Goal: Task Accomplishment & Management: Manage account settings

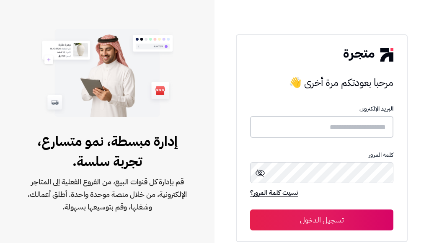
type input "**********"
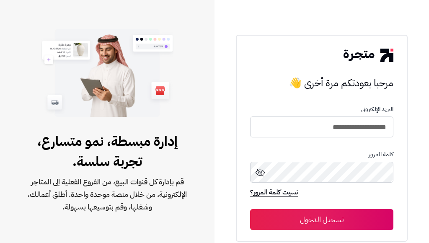
click at [333, 220] on button "تسجيل الدخول" at bounding box center [321, 219] width 143 height 21
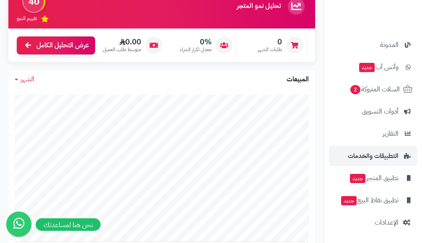
scroll to position [126, 0]
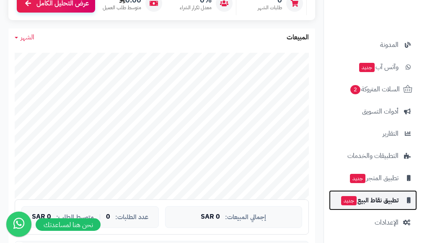
click at [377, 202] on span "تطبيق نقاط البيع جديد" at bounding box center [369, 200] width 58 height 12
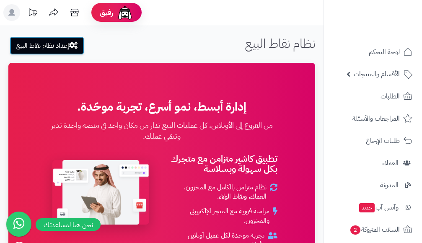
click at [50, 49] on link "إعداد نظام نقاط البيع" at bounding box center [47, 45] width 75 height 18
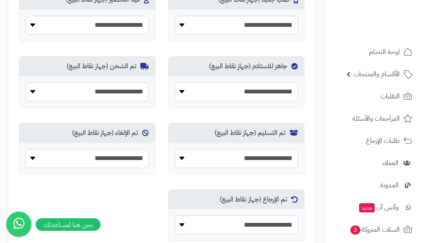
scroll to position [575, 0]
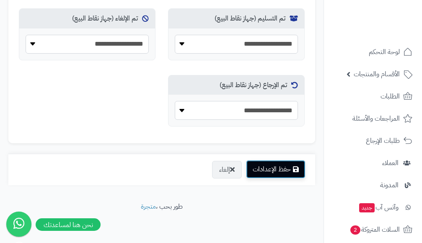
click at [269, 169] on button "حفظ الإعدادات" at bounding box center [276, 169] width 60 height 18
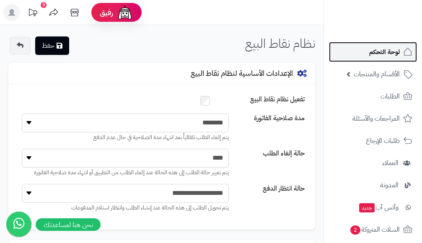
click at [390, 54] on span "لوحة التحكم" at bounding box center [384, 52] width 31 height 12
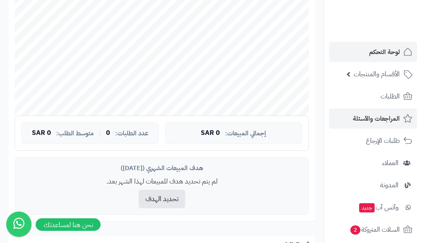
scroll to position [168, 0]
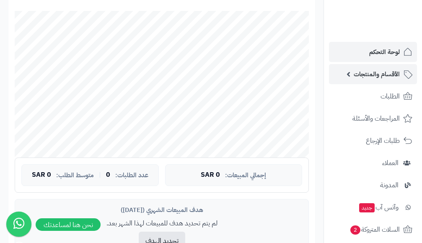
click at [377, 76] on span "الأقسام والمنتجات" at bounding box center [377, 74] width 46 height 12
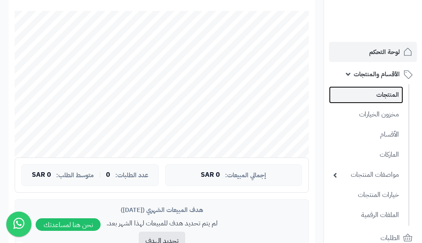
click at [383, 98] on link "المنتجات" at bounding box center [366, 94] width 74 height 17
click at [385, 94] on link "المنتجات" at bounding box center [366, 94] width 74 height 17
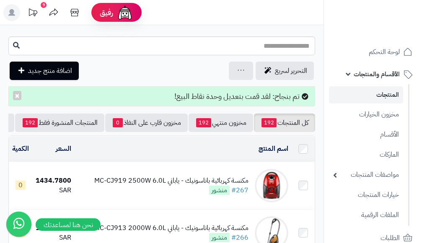
scroll to position [42, 0]
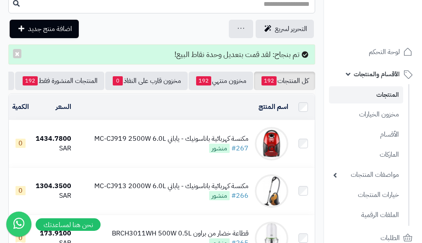
click at [23, 148] on span "0" at bounding box center [21, 143] width 10 height 9
click at [129, 144] on div "مكنسة كهربائية باناسونيك - ياباني MC-CJ919 2500W 6.0L" at bounding box center [171, 139] width 154 height 10
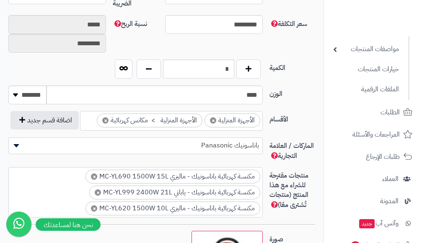
scroll to position [461, 0]
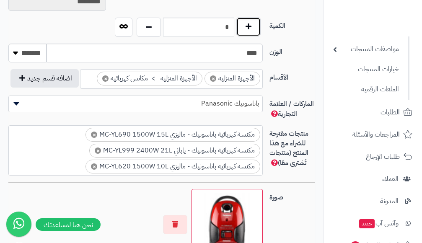
click at [248, 36] on button "button" at bounding box center [248, 26] width 24 height 19
type input "*"
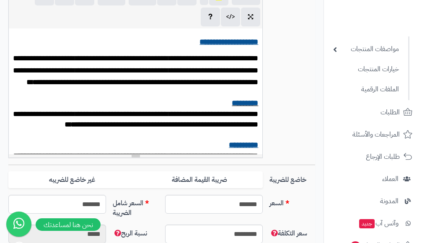
scroll to position [0, 0]
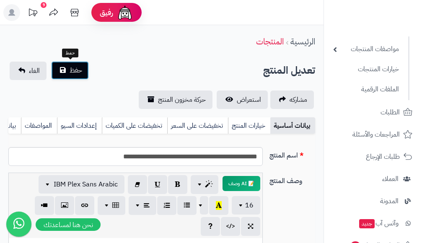
click at [67, 72] on button "حفظ" at bounding box center [70, 70] width 38 height 18
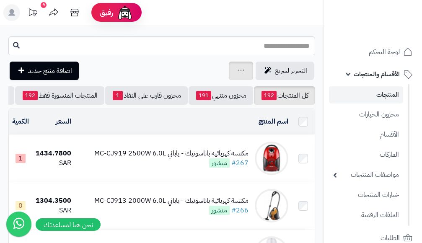
click at [239, 70] on icon at bounding box center [241, 69] width 7 height 5
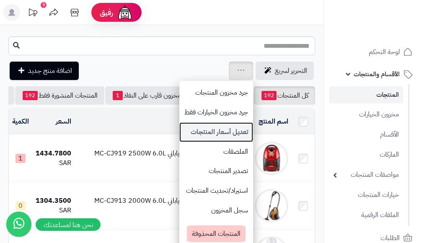
click at [232, 133] on link "تعديل أسعار المنتجات" at bounding box center [216, 132] width 74 height 20
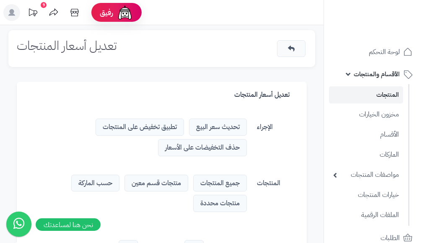
click at [93, 44] on h1 "تعديل أسعار المنتجات" at bounding box center [67, 46] width 100 height 14
click at [212, 128] on span "تحديث سعر البيع" at bounding box center [218, 127] width 58 height 17
click at [261, 129] on label "الإجراء" at bounding box center [277, 125] width 46 height 13
click at [144, 127] on span "تطبيق تخفيض على المنتجات" at bounding box center [140, 127] width 88 height 17
click at [229, 131] on span "تحديث سعر البيع" at bounding box center [218, 127] width 58 height 17
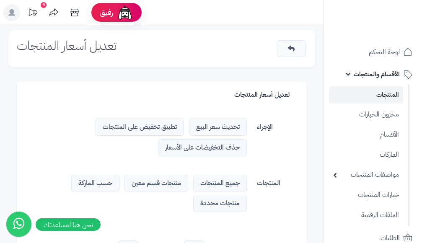
click at [226, 147] on span "حذف التخفيضات على الأسعار" at bounding box center [202, 147] width 89 height 17
click at [256, 126] on label "الإجراء" at bounding box center [277, 125] width 46 height 13
click at [218, 131] on span "تحديث سعر البيع" at bounding box center [218, 127] width 58 height 17
click at [79, 48] on h1 "تعديل أسعار المنتجات" at bounding box center [67, 46] width 100 height 14
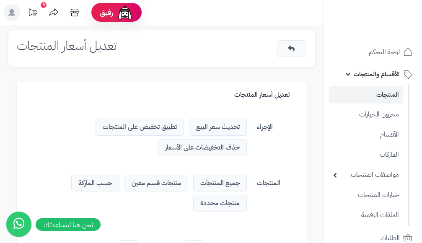
click at [271, 51] on div "تعديل أسعار المنتجات" at bounding box center [161, 48] width 307 height 37
click at [270, 94] on div "تعديل أسعار المنتجات" at bounding box center [162, 95] width 290 height 26
click at [243, 97] on h3 "تعديل أسعار المنتجات" at bounding box center [266, 95] width 64 height 8
click at [201, 97] on div "تعديل أسعار المنتجات" at bounding box center [162, 95] width 290 height 26
click at [161, 98] on div "تعديل أسعار المنتجات" at bounding box center [162, 95] width 290 height 26
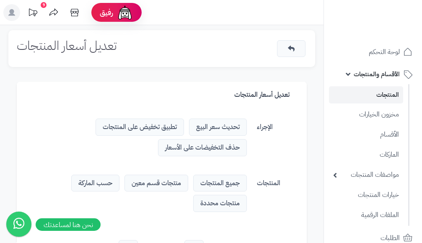
click at [139, 95] on div "تعديل أسعار المنتجات" at bounding box center [162, 95] width 290 height 26
click at [43, 44] on h1 "تعديل أسعار المنتجات" at bounding box center [67, 46] width 100 height 14
click at [262, 97] on h3 "تعديل أسعار المنتجات" at bounding box center [266, 95] width 64 height 8
click at [250, 94] on h3 "تعديل أسعار المنتجات" at bounding box center [266, 95] width 64 height 8
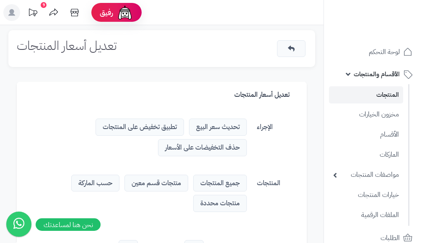
click at [225, 95] on div "تعديل أسعار المنتجات" at bounding box center [162, 95] width 290 height 26
click at [269, 179] on label "المنتجات" at bounding box center [277, 181] width 46 height 13
click at [227, 182] on span "جميع المنتجات" at bounding box center [220, 183] width 54 height 17
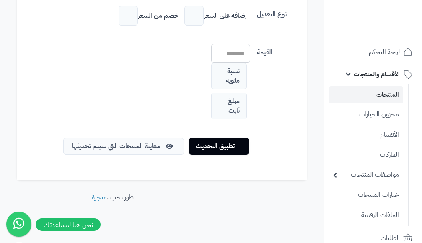
scroll to position [109, 0]
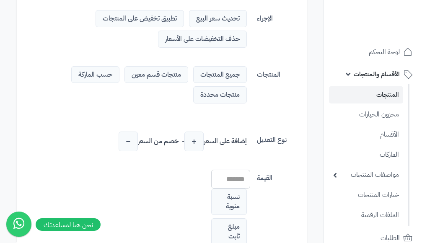
click at [156, 75] on span "منتجات قسم معين" at bounding box center [156, 74] width 64 height 17
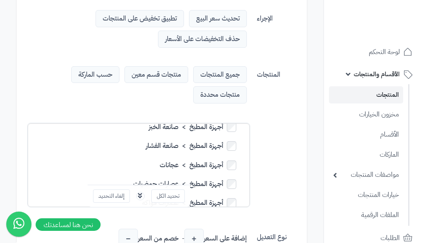
scroll to position [168, 0]
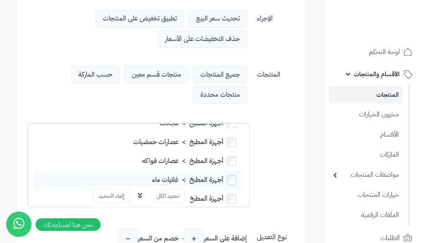
click at [171, 171] on label "أجهزة المطبخ > غلايات ماء" at bounding box center [138, 180] width 209 height 19
click at [200, 171] on label "أجهزة المطبخ > غلايات ماء" at bounding box center [138, 180] width 209 height 19
click at [220, 171] on label "أجهزة المطبخ > غلايات ماء" at bounding box center [138, 180] width 209 height 19
click at [212, 91] on span "منتجات محددة" at bounding box center [220, 94] width 54 height 17
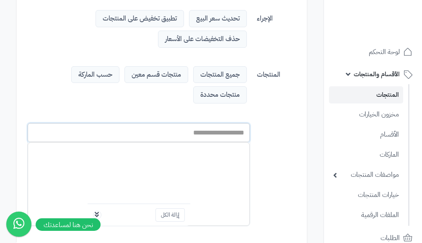
click at [217, 132] on input "text" at bounding box center [139, 132] width 222 height 19
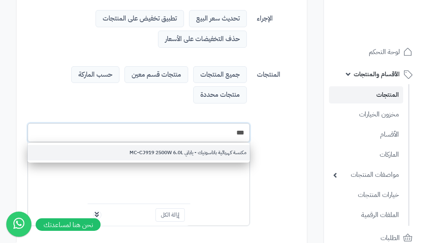
type input "***"
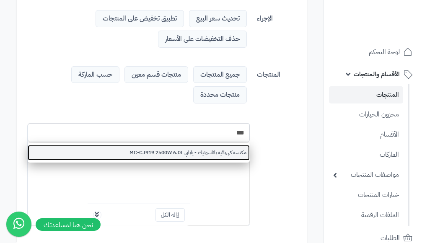
click at [220, 154] on link "مكنسة كهربائية باناسونيك - ياباني MC-CJ919 2500W 6.0L" at bounding box center [139, 153] width 222 height 16
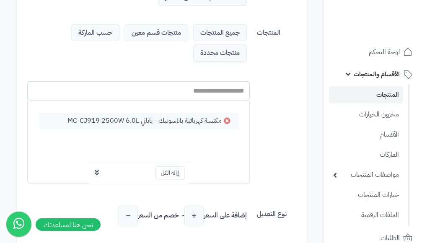
scroll to position [0, 0]
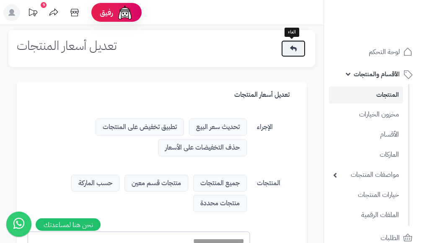
click at [294, 49] on icon at bounding box center [293, 48] width 7 height 7
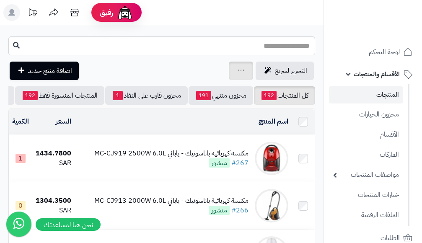
click at [244, 72] on div "جرد مخزون المنتجات جرد مخزون الخيارات فقط تعديل أسعار المنتجات الملصقات تصدير ا…" at bounding box center [241, 71] width 24 height 18
click at [240, 70] on icon at bounding box center [241, 69] width 7 height 5
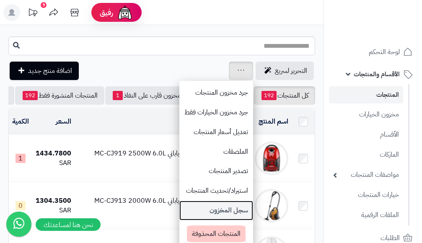
click at [232, 213] on link "سجل المخزون" at bounding box center [216, 211] width 74 height 20
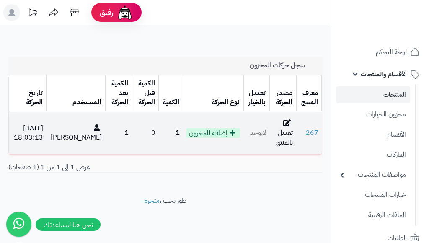
click at [207, 133] on span "إضافة للمخزون" at bounding box center [213, 133] width 54 height 10
click at [286, 141] on td "تعديل بالمنتج" at bounding box center [282, 133] width 26 height 42
click at [186, 135] on span "إضافة للمخزون" at bounding box center [213, 133] width 54 height 10
click at [230, 133] on icon at bounding box center [233, 132] width 6 height 7
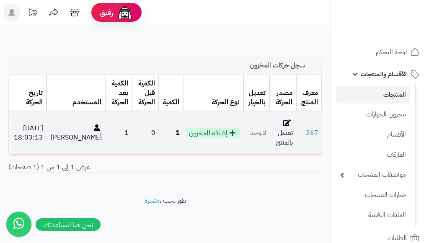
click at [176, 133] on strong "1" at bounding box center [178, 133] width 4 height 10
click at [146, 134] on td "0" at bounding box center [145, 133] width 27 height 42
click at [109, 133] on td "1" at bounding box center [118, 133] width 27 height 42
drag, startPoint x: 70, startPoint y: 132, endPoint x: 49, endPoint y: 135, distance: 20.2
click at [69, 132] on td "[PERSON_NAME]" at bounding box center [76, 133] width 59 height 42
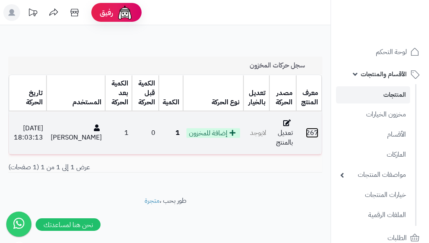
click at [311, 135] on link "267" at bounding box center [312, 133] width 13 height 10
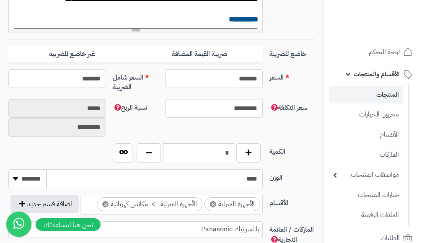
scroll to position [377, 0]
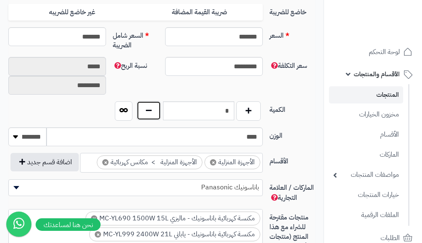
click at [141, 119] on button "button" at bounding box center [149, 110] width 24 height 19
type input "*"
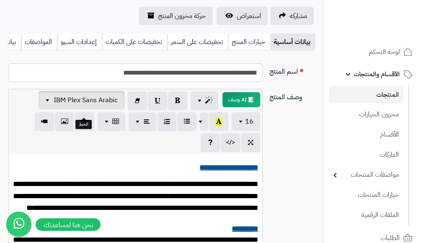
scroll to position [0, 0]
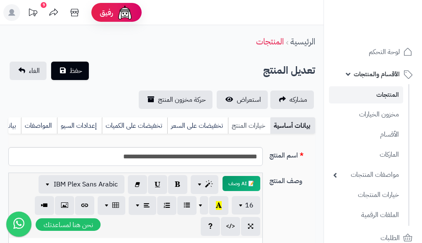
click at [248, 126] on link "خيارات المنتج" at bounding box center [249, 125] width 42 height 17
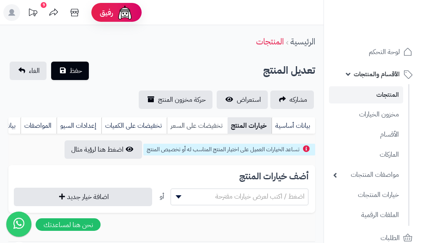
click at [204, 126] on link "تخفيضات على السعر" at bounding box center [197, 125] width 61 height 17
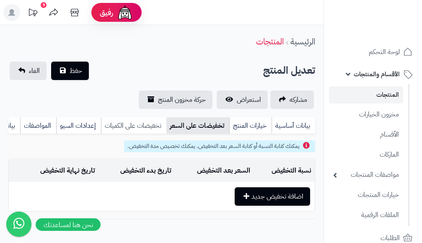
click at [137, 127] on link "تخفيضات على الكميات" at bounding box center [133, 125] width 65 height 17
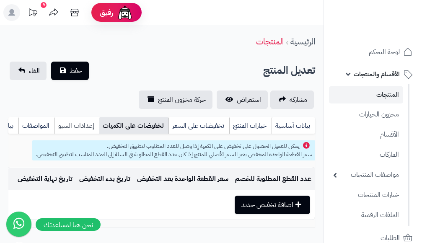
click at [85, 127] on link "إعدادات السيو" at bounding box center [76, 125] width 45 height 17
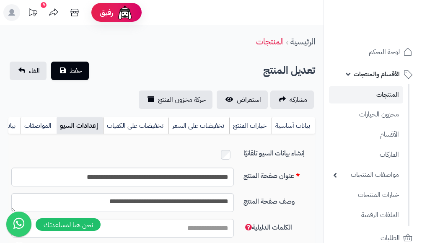
scroll to position [0, -30]
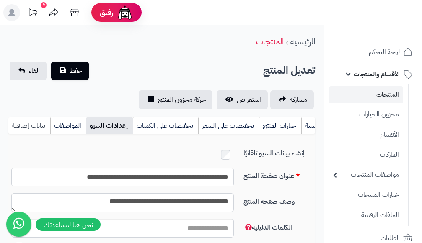
click at [26, 126] on link "بيانات إضافية" at bounding box center [29, 125] width 42 height 17
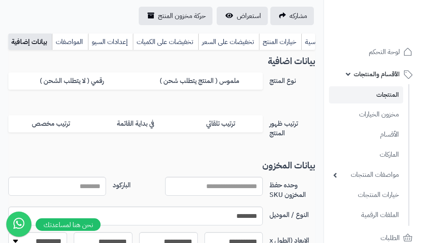
scroll to position [0, 0]
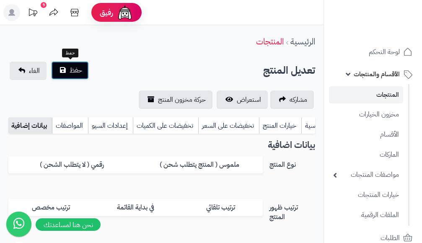
click at [70, 71] on span "حفظ" at bounding box center [76, 70] width 13 height 10
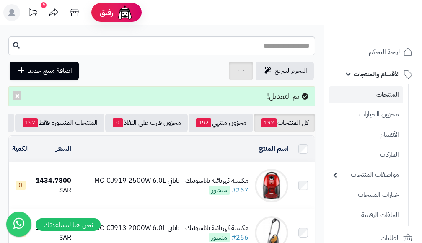
click at [247, 70] on div "جرد مخزون المنتجات جرد مخزون الخيارات فقط تعديل أسعار المنتجات الملصقات تصدير ا…" at bounding box center [241, 71] width 24 height 18
click at [239, 67] on link at bounding box center [241, 71] width 7 height 10
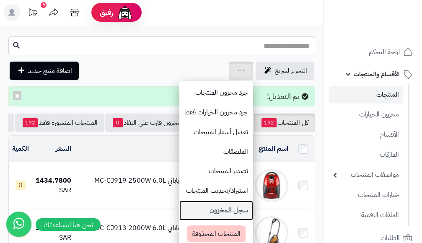
click at [231, 213] on link "سجل المخزون" at bounding box center [216, 211] width 74 height 20
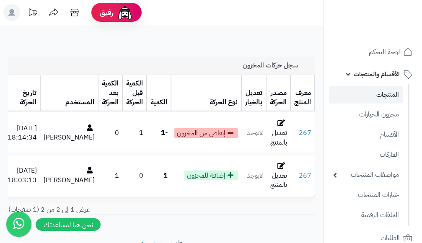
click at [181, 57] on div "سجل حركات المخزون" at bounding box center [161, 66] width 307 height 18
click at [50, 12] on icon at bounding box center [53, 12] width 17 height 17
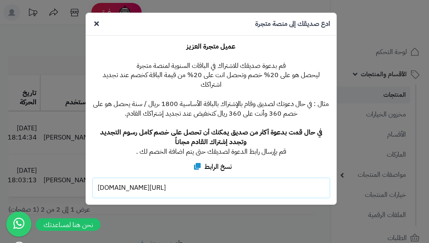
click at [95, 23] on icon at bounding box center [96, 23] width 5 height 7
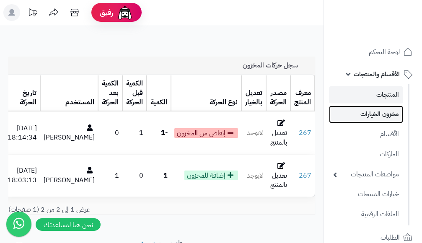
click at [385, 116] on link "مخزون الخيارات" at bounding box center [366, 114] width 74 height 17
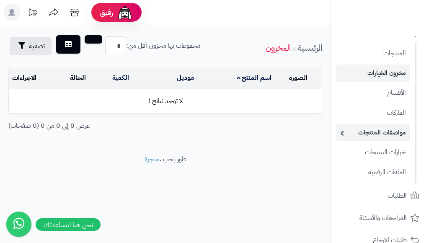
scroll to position [84, 0]
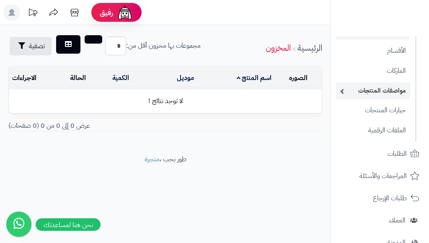
click at [369, 95] on link "مواصفات المنتجات" at bounding box center [373, 90] width 74 height 17
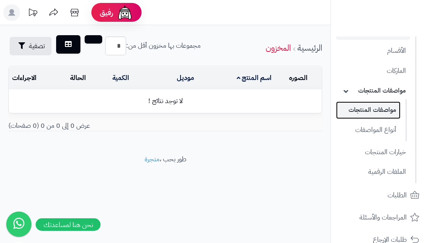
click at [375, 111] on link "مواصفات المنتجات" at bounding box center [368, 109] width 65 height 17
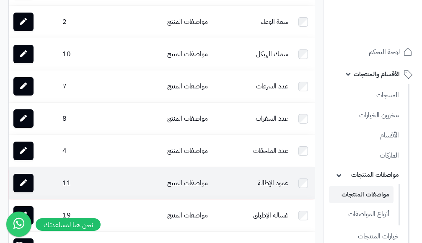
scroll to position [447, 0]
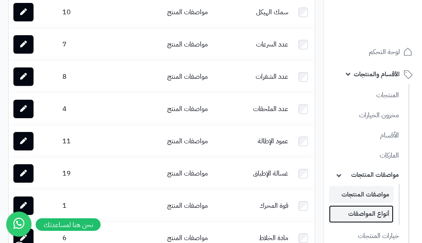
click at [368, 216] on link "أنواع المواصفات" at bounding box center [361, 213] width 65 height 17
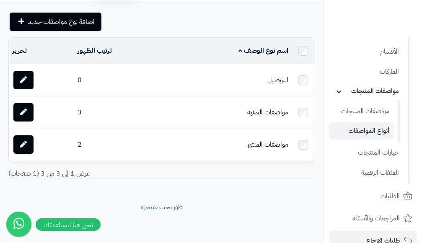
scroll to position [126, 0]
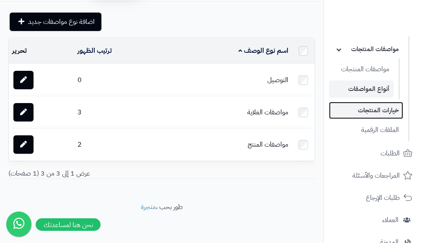
click at [371, 111] on link "خيارات المنتجات" at bounding box center [366, 110] width 74 height 17
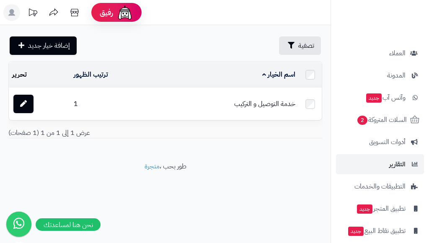
scroll to position [282, 0]
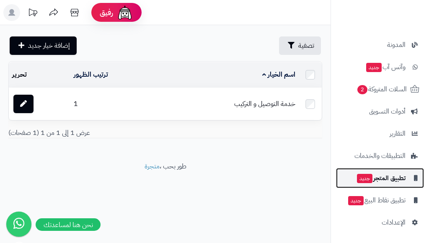
click at [401, 180] on span "تطبيق المتجر جديد" at bounding box center [380, 178] width 49 height 12
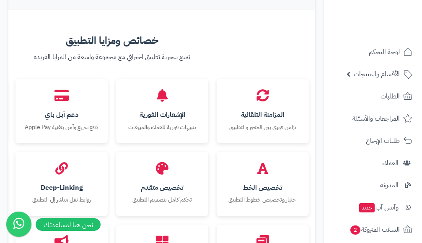
scroll to position [922, 0]
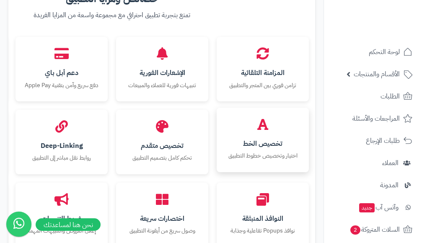
click at [264, 128] on icon at bounding box center [262, 124] width 11 height 13
click at [264, 122] on icon at bounding box center [262, 124] width 11 height 13
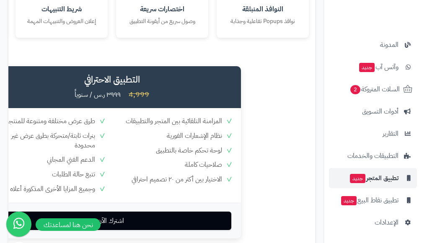
scroll to position [1211, 0]
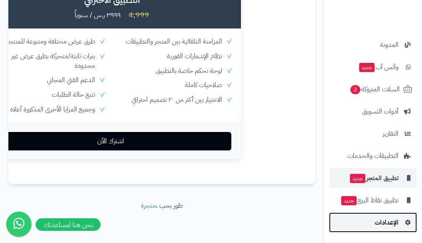
click at [386, 222] on span "الإعدادات" at bounding box center [387, 223] width 24 height 12
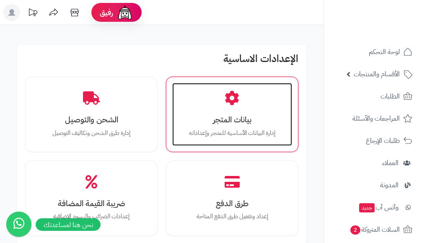
click at [203, 127] on div "بيانات المتجر إدارة البيانات الأساسية للمتجر وإعداداته" at bounding box center [232, 114] width 120 height 63
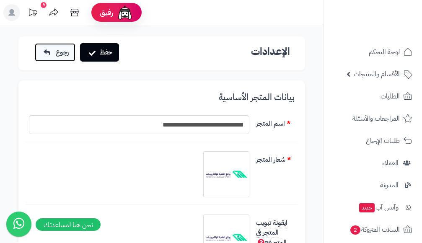
click at [63, 57] on span "رجوع" at bounding box center [62, 52] width 13 height 10
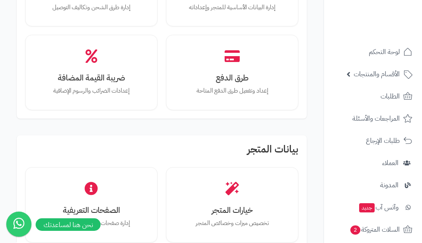
scroll to position [168, 0]
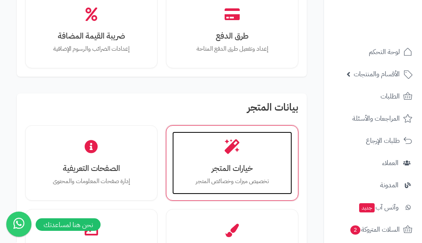
click at [224, 149] on div "خيارات المتجر تخصيص ميزات وخصائص المتجر" at bounding box center [232, 163] width 120 height 63
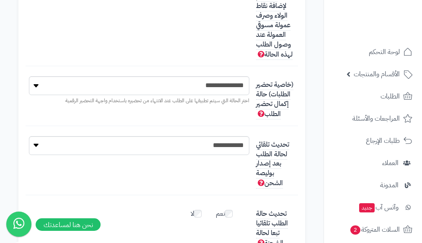
scroll to position [2456, 0]
